Goal: Information Seeking & Learning: Learn about a topic

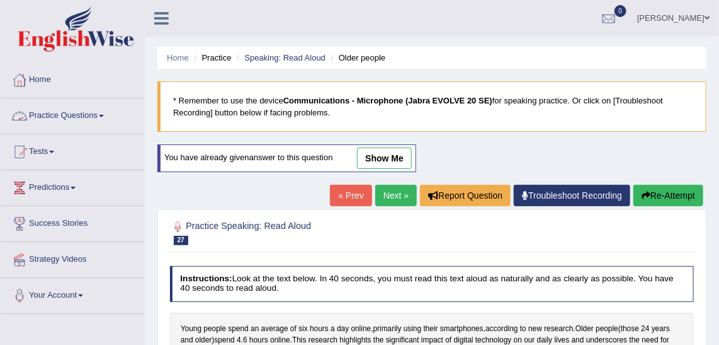
click at [75, 118] on link "Practice Questions" at bounding box center [73, 113] width 144 height 31
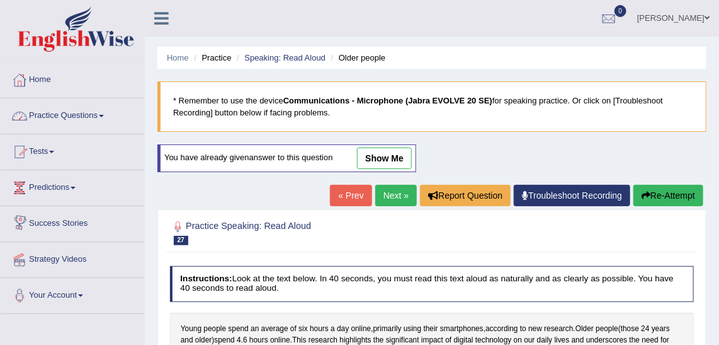
click at [69, 119] on link "Practice Questions" at bounding box center [73, 113] width 144 height 31
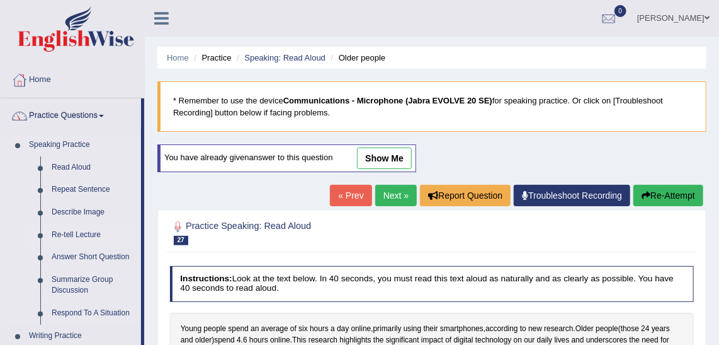
click at [66, 231] on link "Re-tell Lecture" at bounding box center [93, 235] width 95 height 23
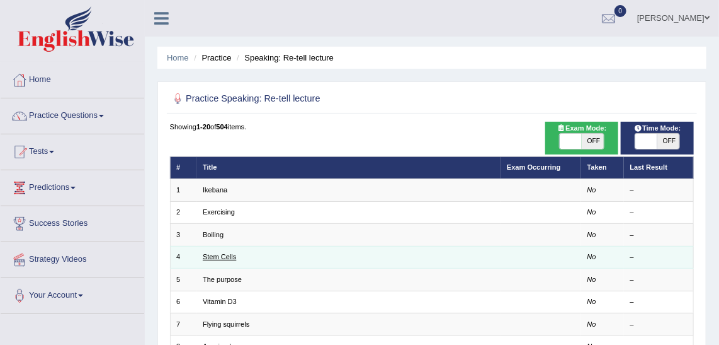
click at [220, 256] on link "Stem Cells" at bounding box center [219, 257] width 33 height 8
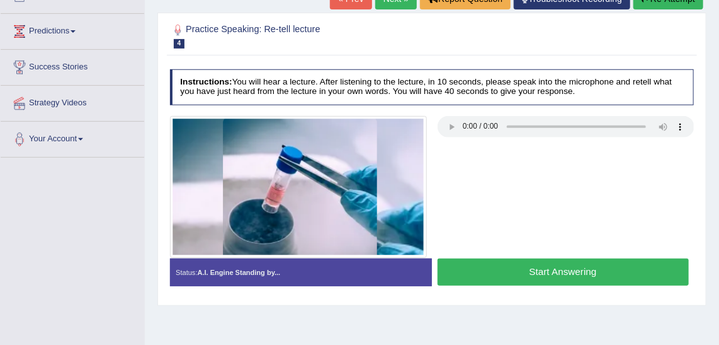
scroll to position [171, 0]
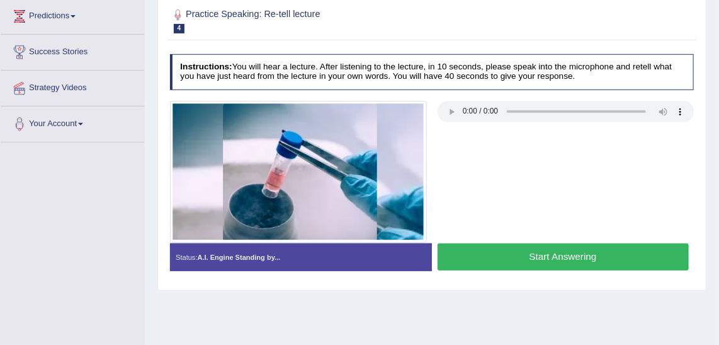
click at [549, 251] on button "Start Answering" at bounding box center [563, 256] width 251 height 27
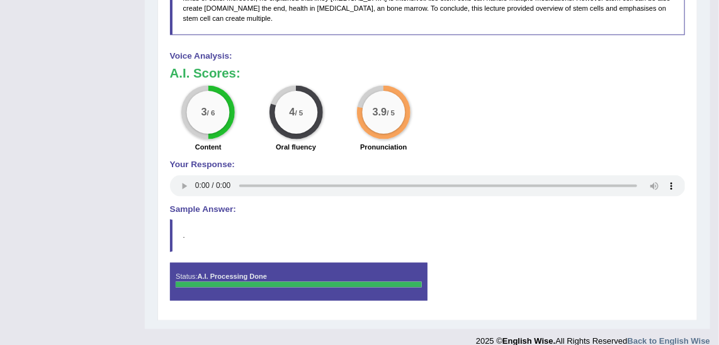
scroll to position [634, 0]
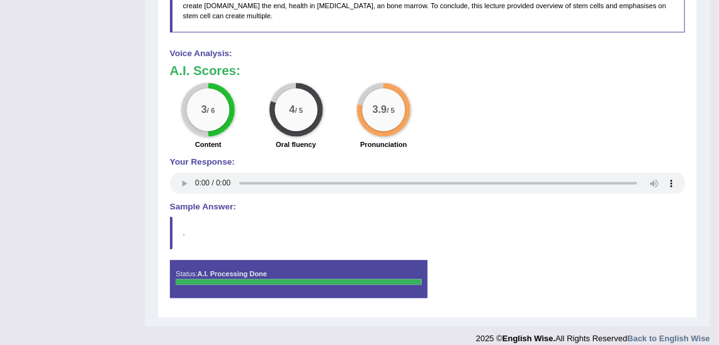
click at [458, 116] on div "3 / 6 Content 4 / 5 Oral fluency 3.9 / 5 Pronunciation" at bounding box center [427, 117] width 527 height 69
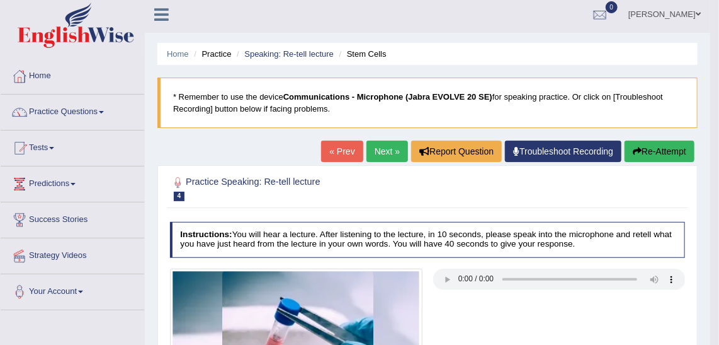
scroll to position [0, 0]
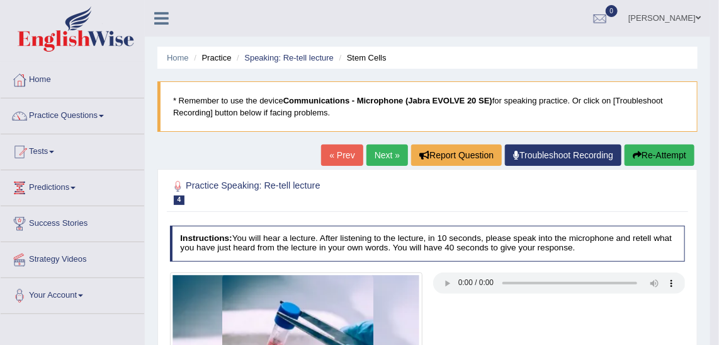
click at [385, 150] on link "Next »" at bounding box center [388, 154] width 42 height 21
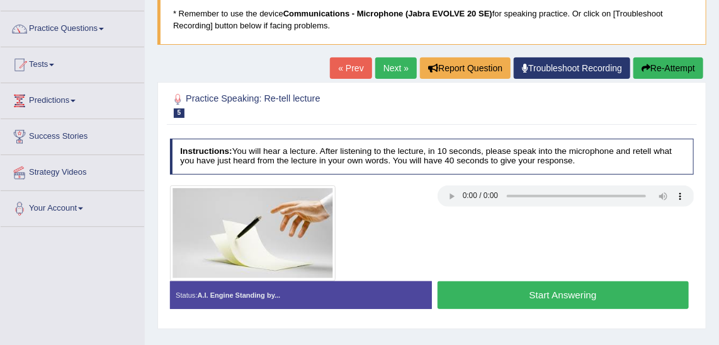
click at [528, 299] on button "Start Answering" at bounding box center [563, 294] width 251 height 27
drag, startPoint x: 528, startPoint y: 299, endPoint x: 541, endPoint y: 297, distance: 13.5
click at [534, 297] on button "Start Answering" at bounding box center [563, 294] width 251 height 27
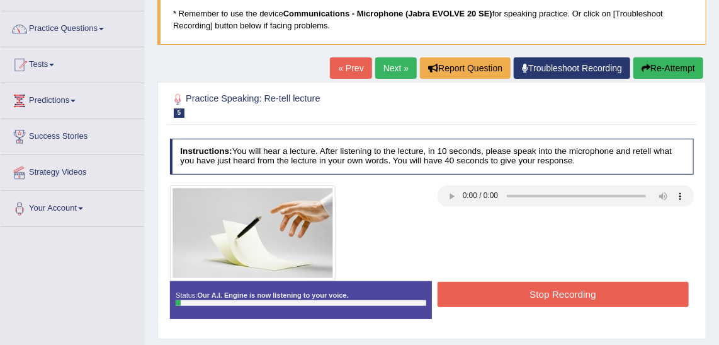
click at [540, 297] on button "Stop Recording" at bounding box center [563, 294] width 251 height 25
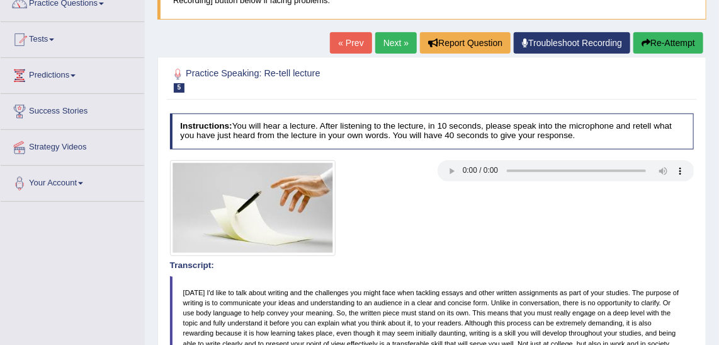
scroll to position [110, 0]
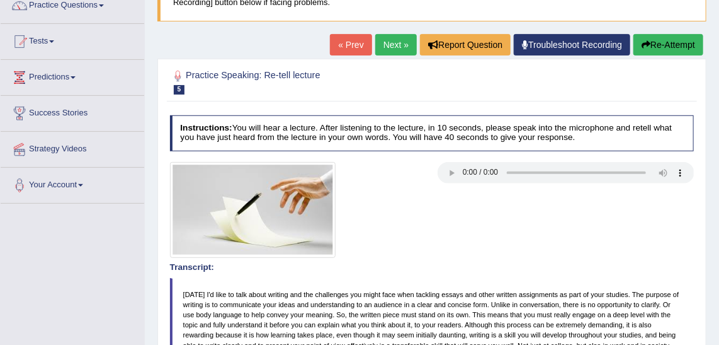
click at [670, 43] on button "Re-Attempt" at bounding box center [669, 44] width 70 height 21
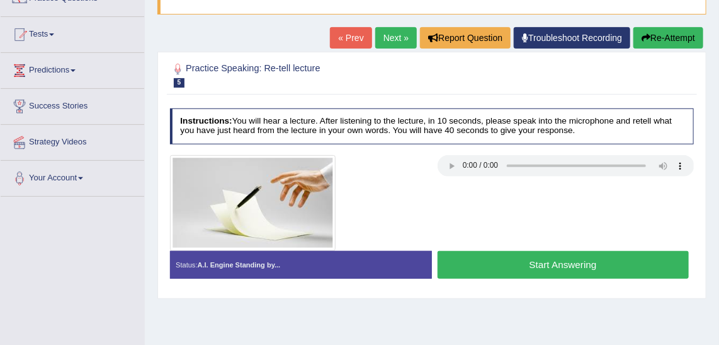
scroll to position [110, 0]
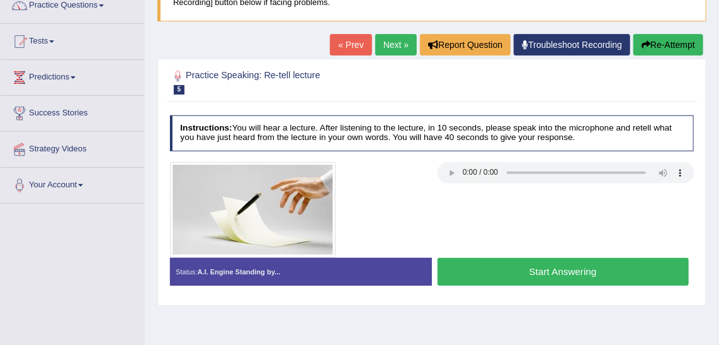
click at [510, 259] on button "Start Answering" at bounding box center [563, 271] width 251 height 27
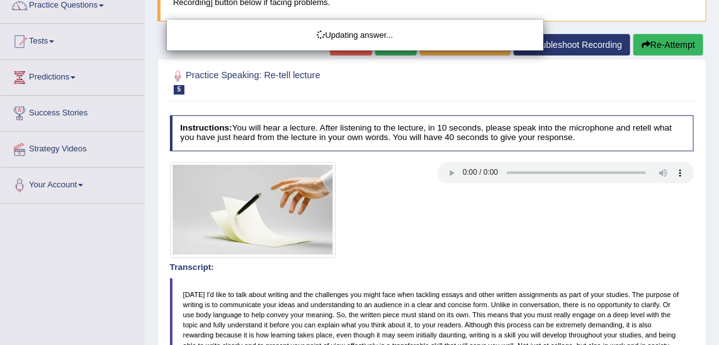
drag, startPoint x: 726, startPoint y: 84, endPoint x: 729, endPoint y: 237, distance: 153.7
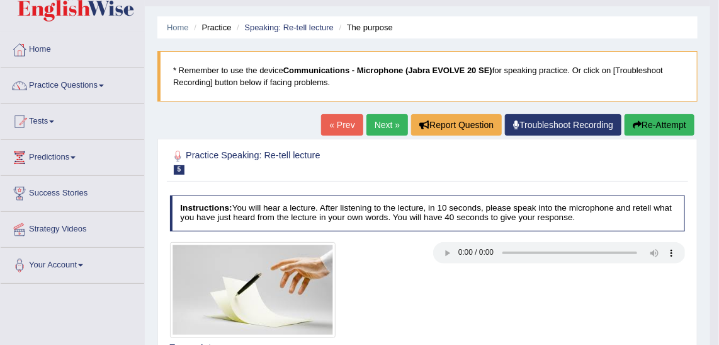
scroll to position [46, 0]
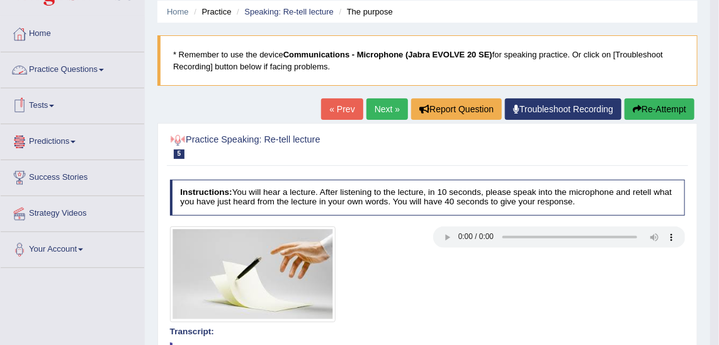
click at [110, 73] on link "Practice Questions" at bounding box center [73, 67] width 144 height 31
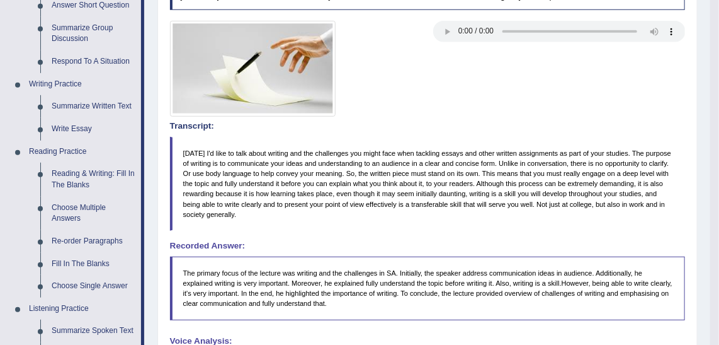
scroll to position [259, 0]
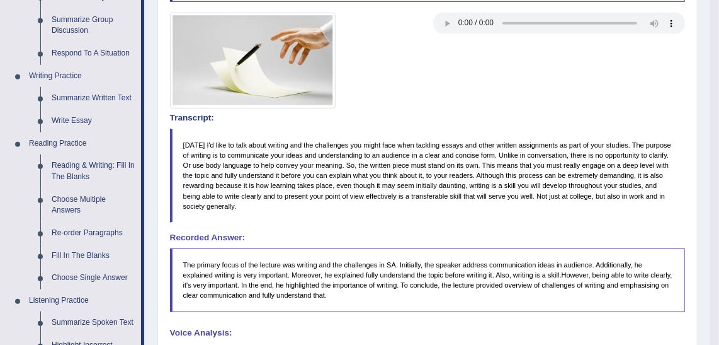
drag, startPoint x: 144, startPoint y: 193, endPoint x: 148, endPoint y: 127, distance: 65.6
click at [148, 127] on div "Toggle navigation Home Practice Questions Speaking Practice Read Aloud Repeat S…" at bounding box center [355, 186] width 710 height 890
drag, startPoint x: 144, startPoint y: 117, endPoint x: 146, endPoint y: 74, distance: 43.5
click at [146, 74] on div "Toggle navigation Home Practice Questions Speaking Practice Read Aloud Repeat S…" at bounding box center [355, 186] width 710 height 890
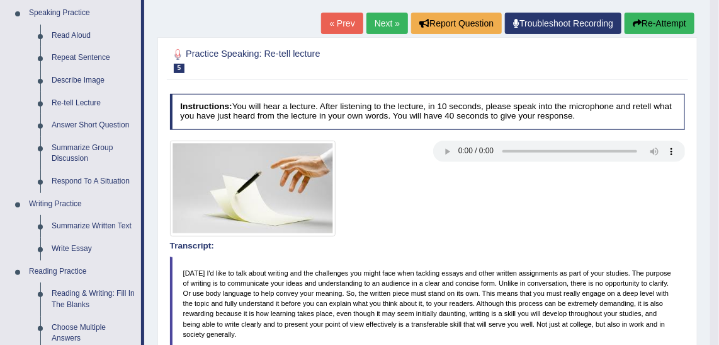
scroll to position [133, 0]
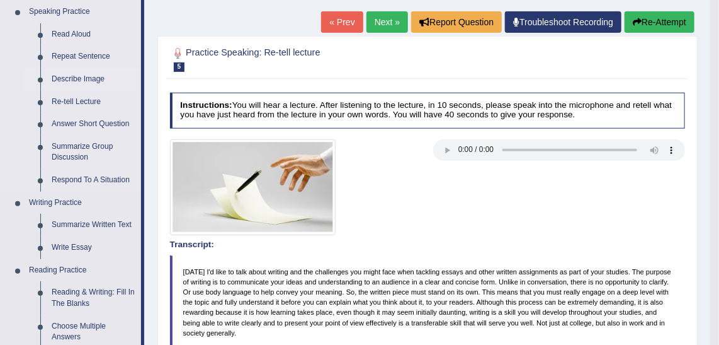
click at [92, 77] on link "Describe Image" at bounding box center [93, 79] width 95 height 23
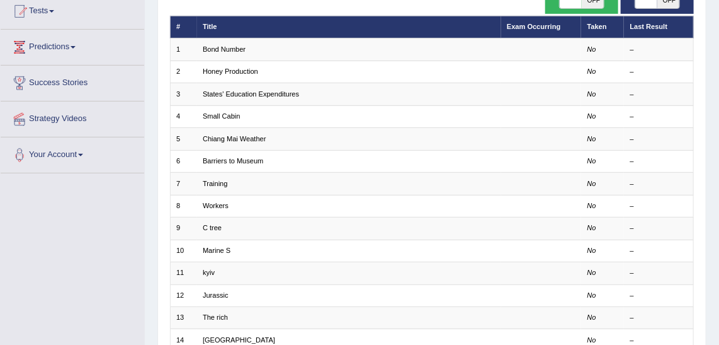
scroll to position [130, 0]
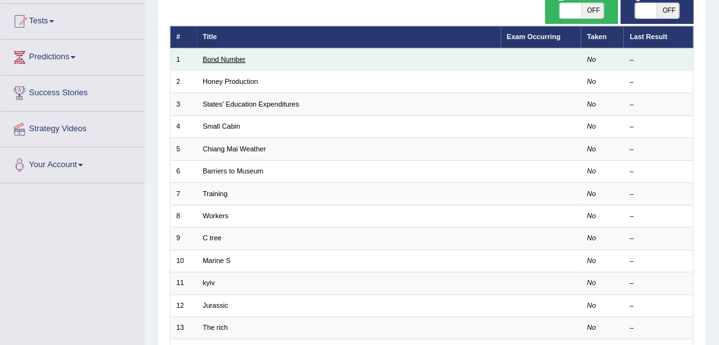
click at [233, 62] on link "Bond Number" at bounding box center [224, 59] width 43 height 8
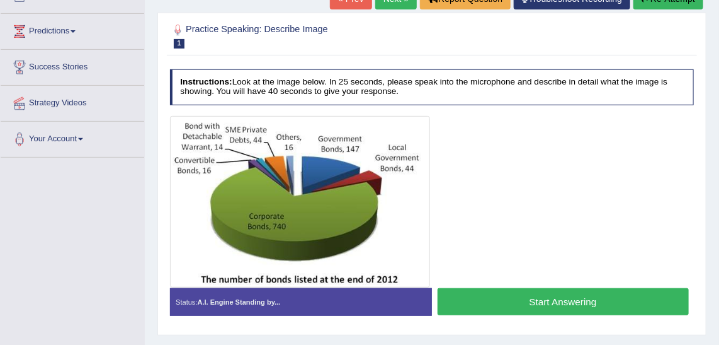
scroll to position [156, 0]
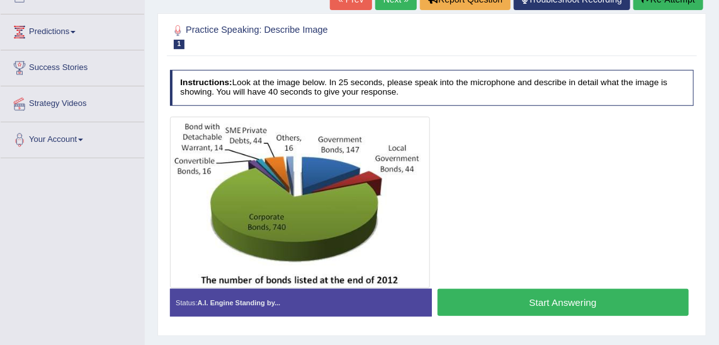
click at [541, 299] on button "Start Answering" at bounding box center [563, 301] width 251 height 27
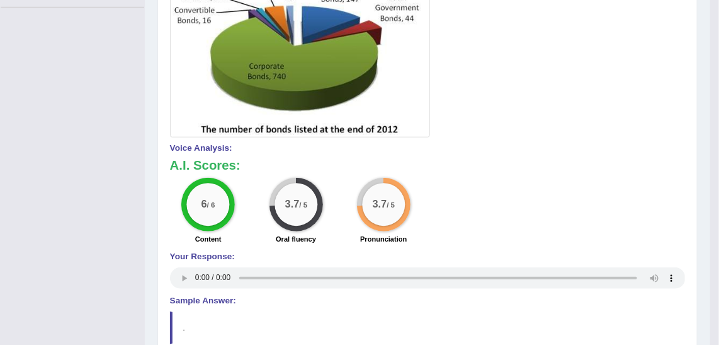
scroll to position [303, 0]
